Goal: Task Accomplishment & Management: Use online tool/utility

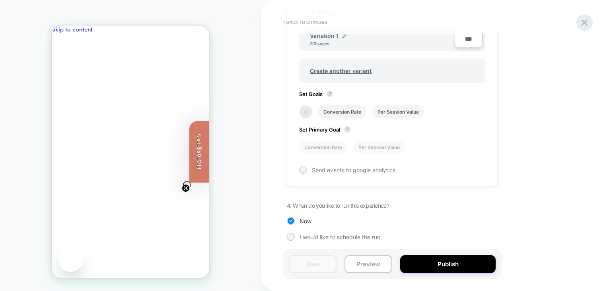
scroll to position [340, 0]
click at [582, 20] on icon at bounding box center [585, 22] width 11 height 11
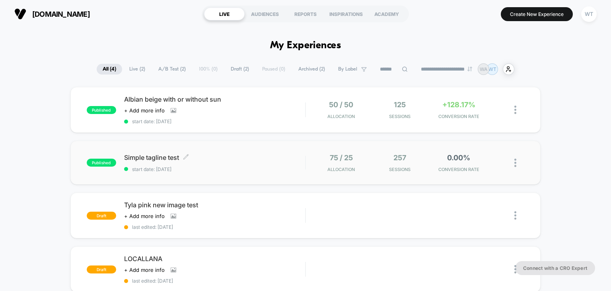
click at [251, 157] on span "Simple tagline test Click to edit experience details" at bounding box center [214, 157] width 181 height 8
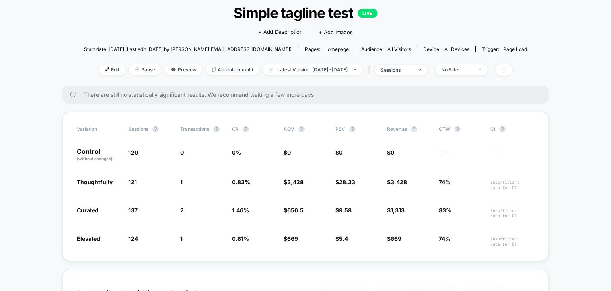
scroll to position [57, 0]
